Goal: Transaction & Acquisition: Purchase product/service

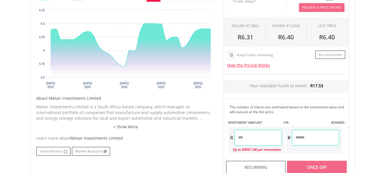
scroll to position [199, 0]
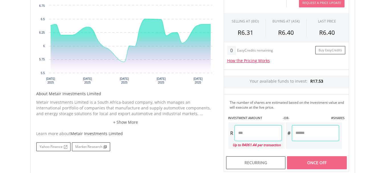
click at [301, 132] on input "number" at bounding box center [315, 133] width 47 height 16
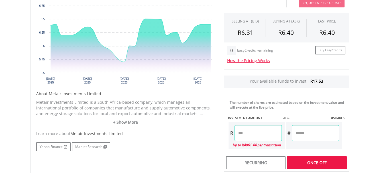
type input "*"
click at [315, 159] on div "Last Updated Price: 15-min. Delay* Price Update Cost: 2 Credits Request A Price…" at bounding box center [286, 77] width 134 height 188
type input "*****"
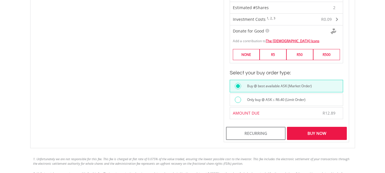
scroll to position [370, 0]
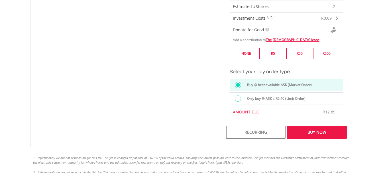
click at [315, 130] on div "Buy Now" at bounding box center [317, 132] width 60 height 13
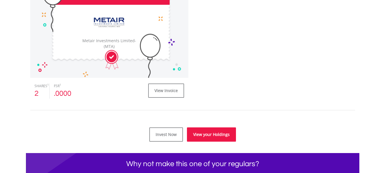
scroll to position [199, 0]
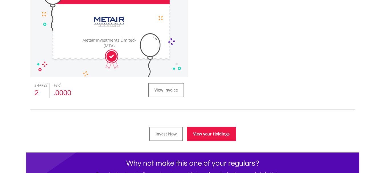
click at [207, 134] on link "View your Holdings" at bounding box center [211, 134] width 49 height 14
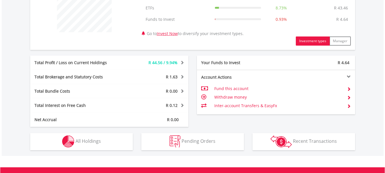
scroll to position [256, 0]
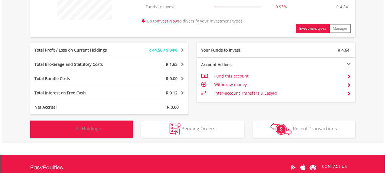
click at [82, 131] on span "All Holdings" at bounding box center [87, 128] width 25 height 6
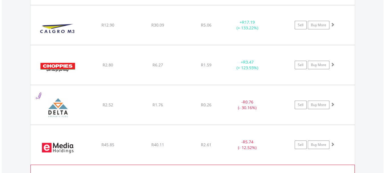
scroll to position [753, 0]
